Goal: Information Seeking & Learning: Learn about a topic

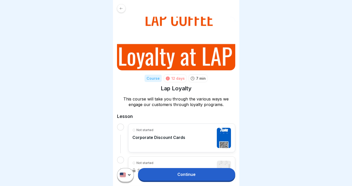
scroll to position [56, 0]
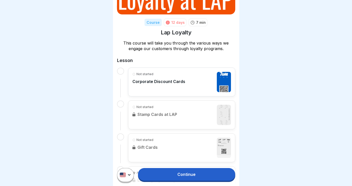
click at [162, 81] on p "Corporate Discount Cards" at bounding box center [158, 81] width 53 height 5
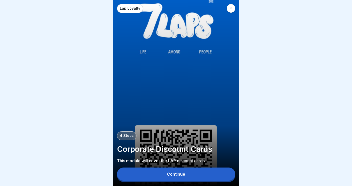
click at [183, 171] on button "Continue" at bounding box center [176, 173] width 118 height 13
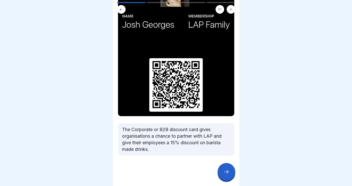
scroll to position [99, 0]
click at [222, 173] on div at bounding box center [227, 172] width 18 height 18
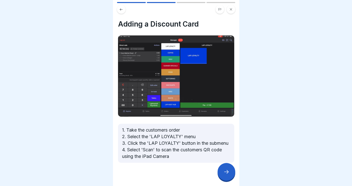
click at [219, 173] on div at bounding box center [227, 172] width 18 height 18
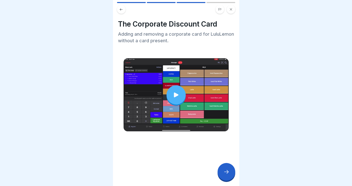
click at [224, 174] on icon at bounding box center [226, 172] width 6 height 6
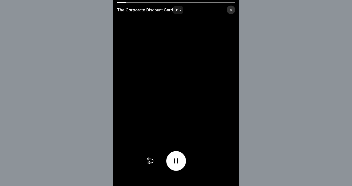
click at [230, 10] on icon at bounding box center [231, 9] width 3 height 3
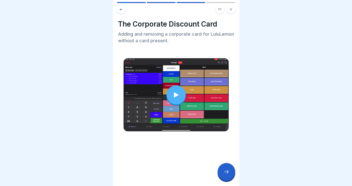
click at [228, 173] on icon at bounding box center [226, 172] width 6 height 6
click at [224, 171] on icon at bounding box center [226, 172] width 6 height 6
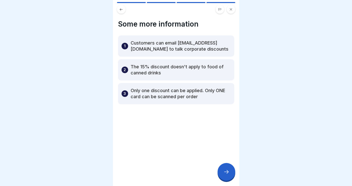
click at [223, 176] on div at bounding box center [227, 172] width 18 height 18
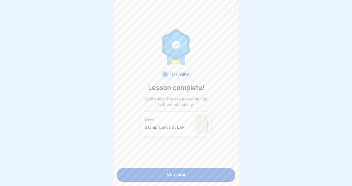
click at [203, 176] on link "Continue" at bounding box center [176, 174] width 118 height 13
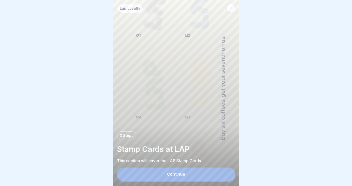
click at [229, 6] on div at bounding box center [231, 8] width 9 height 9
